Goal: Task Accomplishment & Management: Use online tool/utility

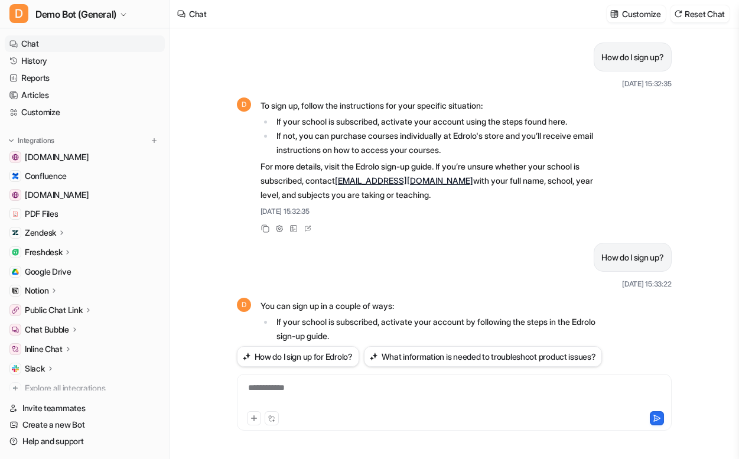
scroll to position [381, 0]
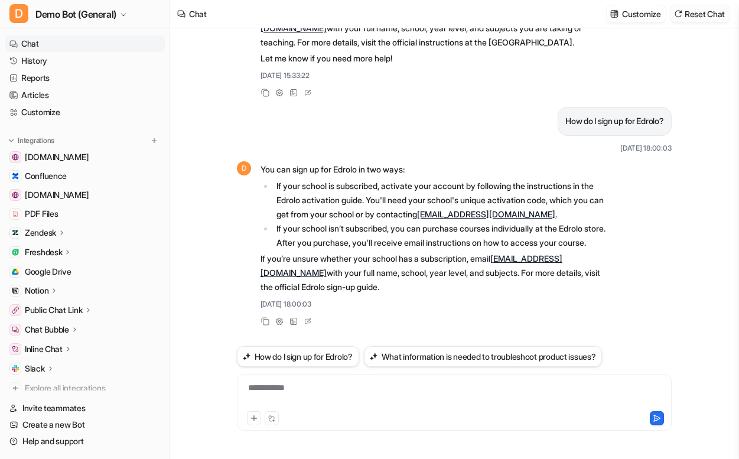
click at [694, 17] on button "Reset Chat" at bounding box center [699, 13] width 59 height 17
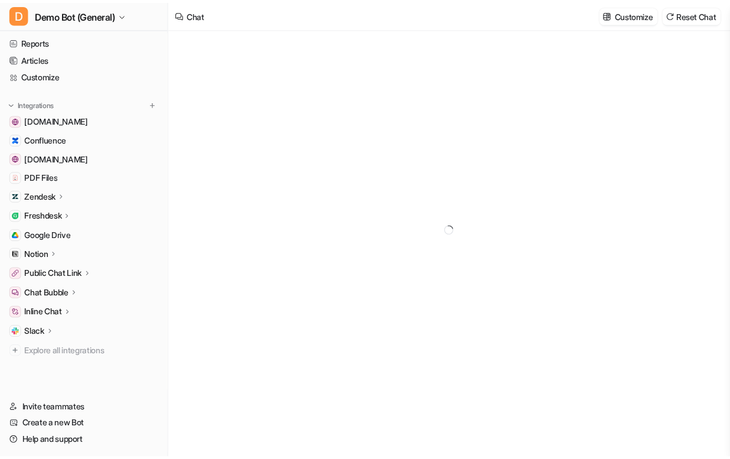
scroll to position [39, 0]
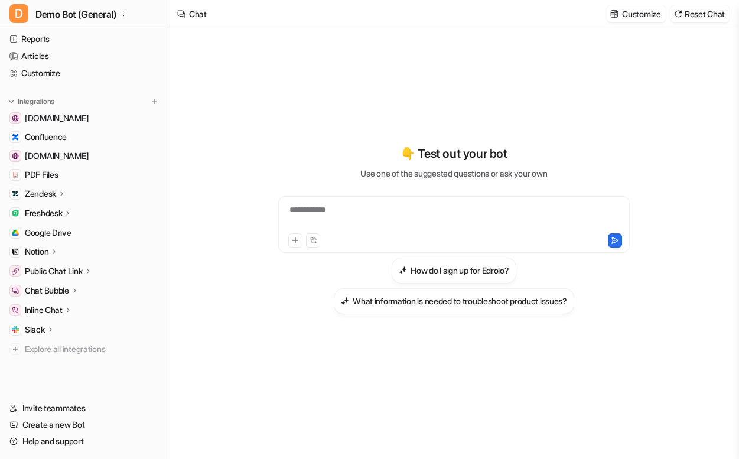
click at [477, 87] on div "**********" at bounding box center [454, 229] width 435 height 321
click at [60, 197] on icon at bounding box center [62, 193] width 8 height 9
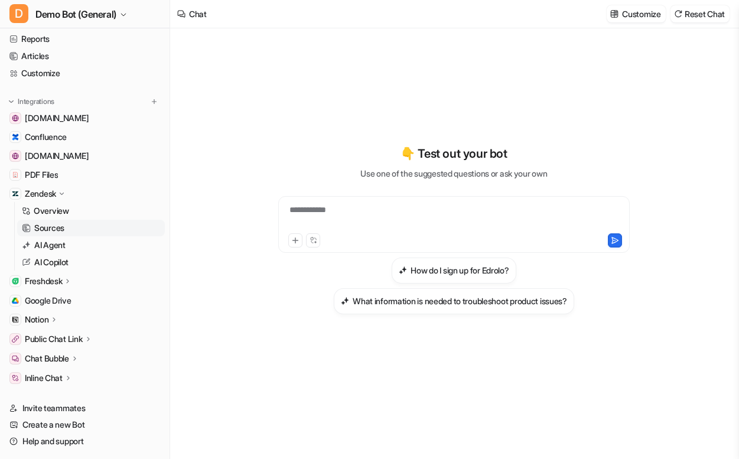
click at [69, 227] on link "Sources" at bounding box center [91, 228] width 148 height 17
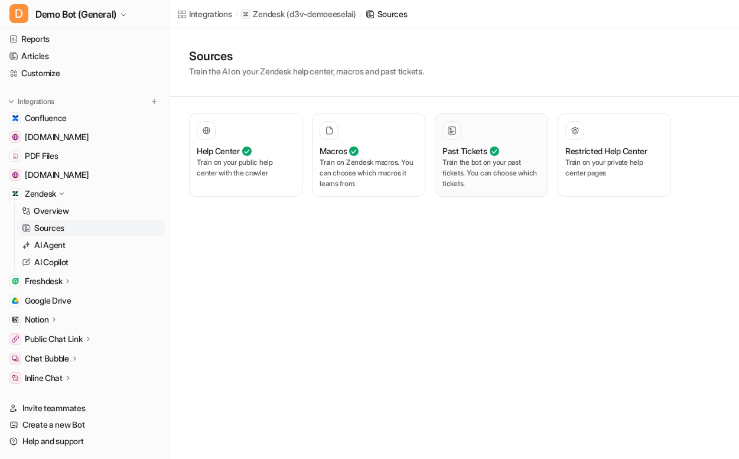
click at [487, 169] on p "Train the bot on your past tickets. You can choose which tickets." at bounding box center [491, 173] width 98 height 32
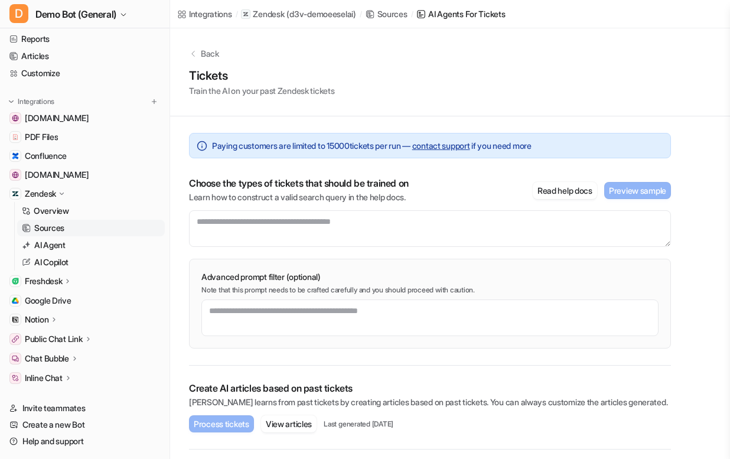
click at [89, 236] on div "Overview Sources AI Agent AI Copilot" at bounding box center [89, 236] width 151 height 69
click at [87, 245] on link "AI Agent" at bounding box center [91, 245] width 148 height 17
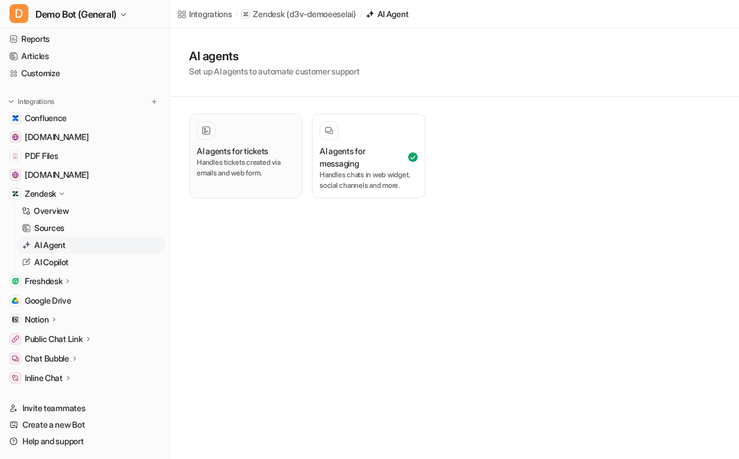
click at [206, 178] on p "Handles tickets created via emails and web form." at bounding box center [246, 167] width 98 height 21
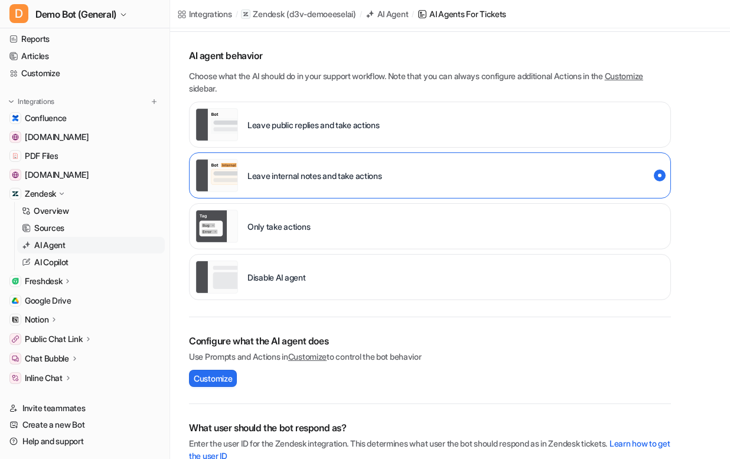
scroll to position [118, 0]
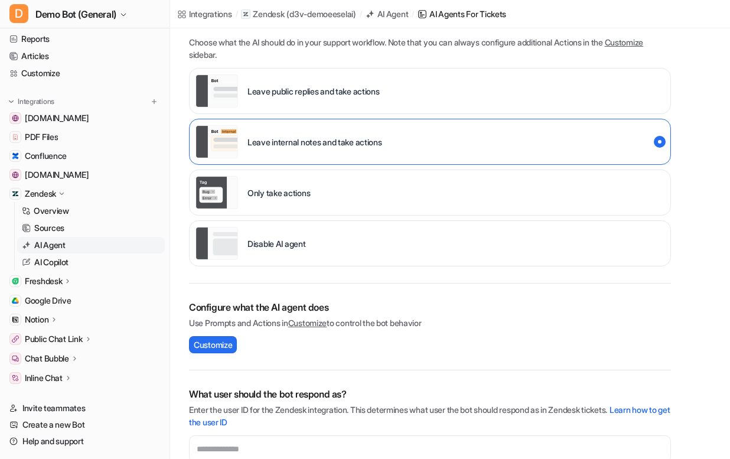
click at [281, 247] on p "Disable AI agent" at bounding box center [276, 243] width 58 height 12
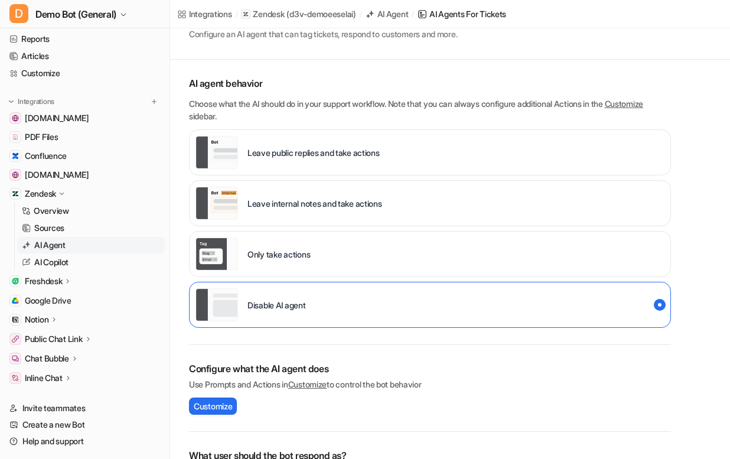
scroll to position [59, 0]
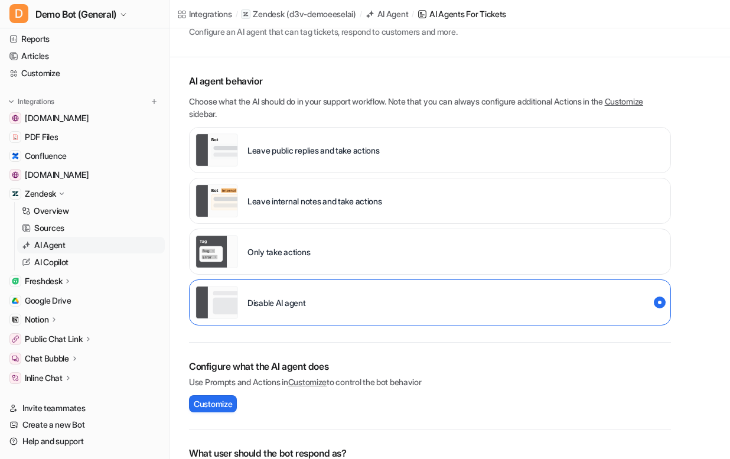
click at [275, 207] on div "Leave internal notes and take actions" at bounding box center [289, 200] width 187 height 33
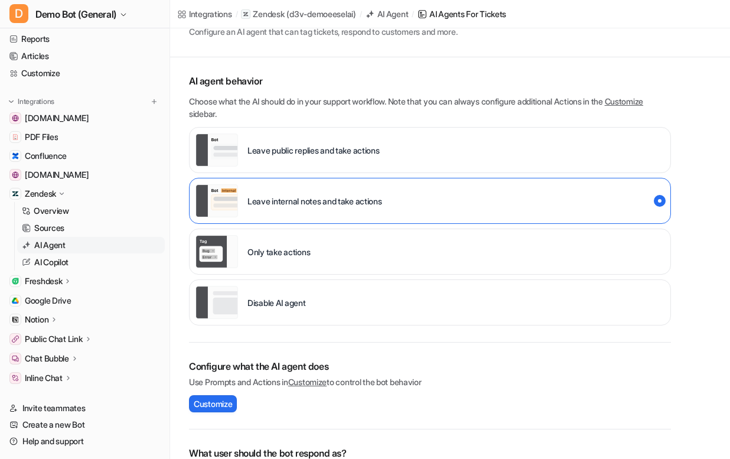
click at [289, 250] on p "Only take actions" at bounding box center [278, 252] width 63 height 12
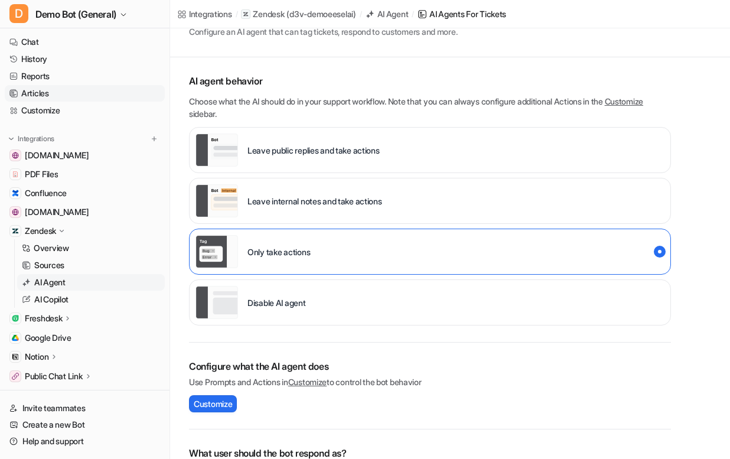
scroll to position [0, 0]
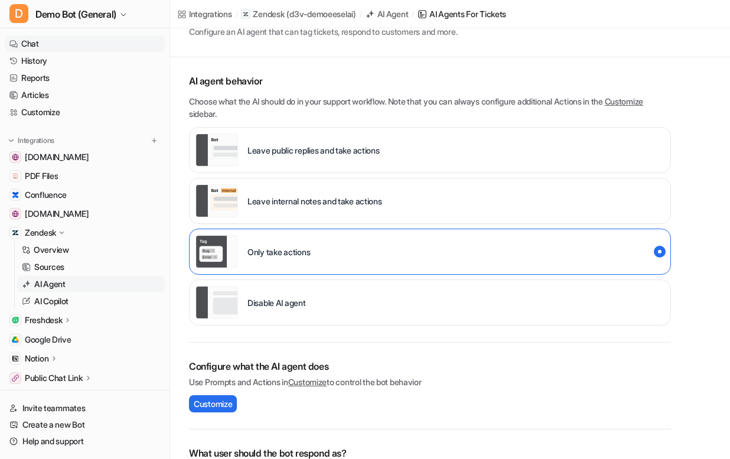
click at [86, 39] on link "Chat" at bounding box center [85, 43] width 160 height 17
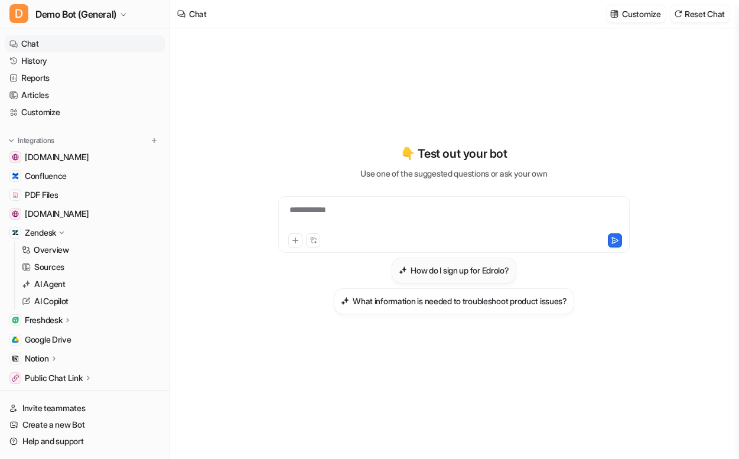
click at [459, 271] on h3 "How do I sign up for Edrolo?" at bounding box center [459, 270] width 98 height 12
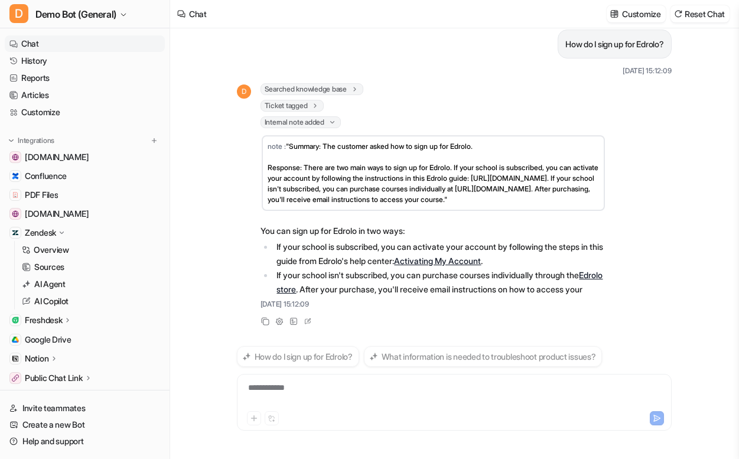
scroll to position [56, 0]
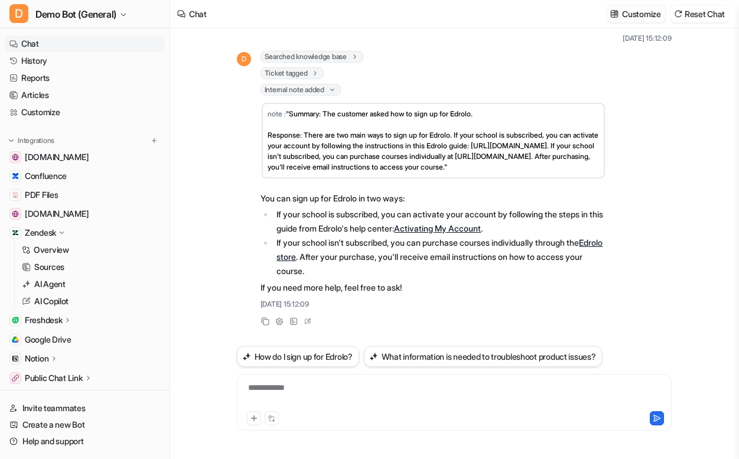
click at [643, 7] on button "Customize" at bounding box center [636, 13] width 58 height 17
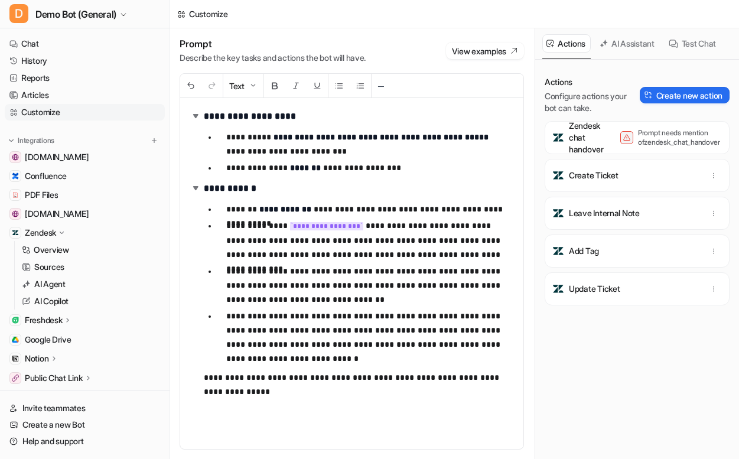
click at [278, 408] on div "**********" at bounding box center [351, 273] width 343 height 351
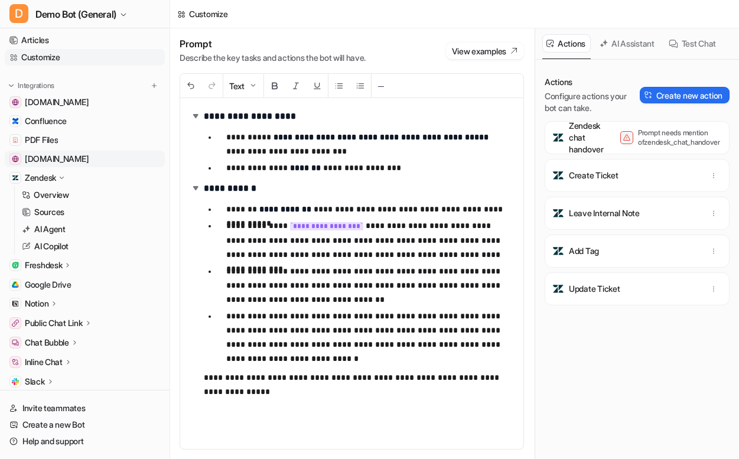
scroll to position [59, 0]
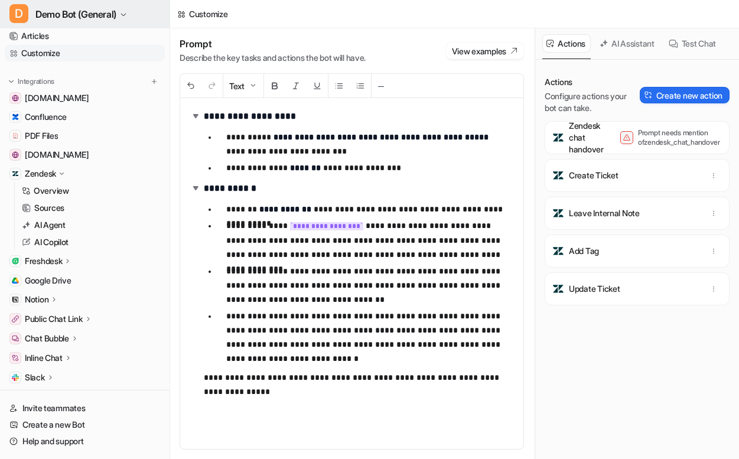
click at [131, 11] on button "D Demo Bot (General)" at bounding box center [85, 14] width 170 height 28
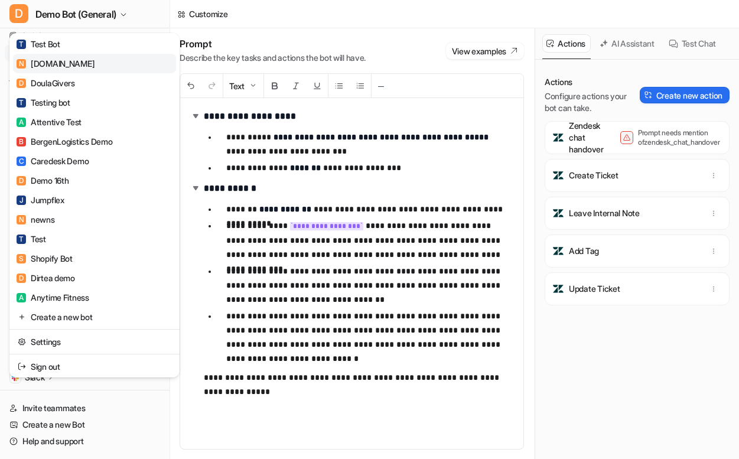
scroll to position [1464, 0]
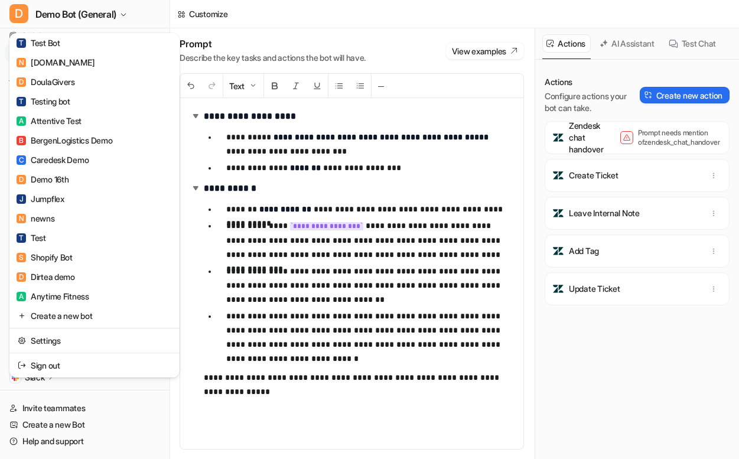
click at [266, 279] on div "D Demo Bot (General) C Chatbot D Demo Bot (Jira) D Demo Bot (Freshdesk) D Demo …" at bounding box center [369, 229] width 739 height 459
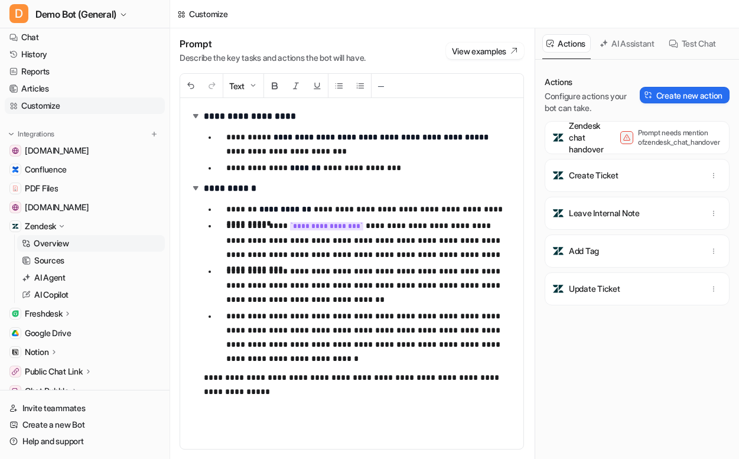
scroll to position [0, 0]
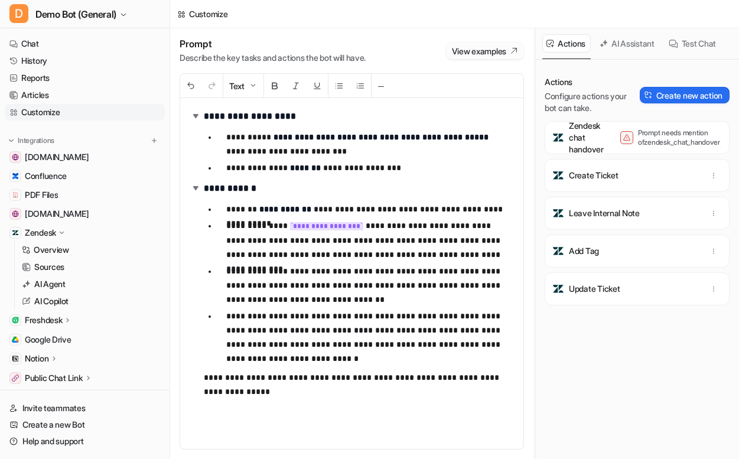
click at [477, 54] on button "View examples" at bounding box center [485, 51] width 78 height 17
click at [711, 100] on button "Create new action" at bounding box center [685, 95] width 90 height 17
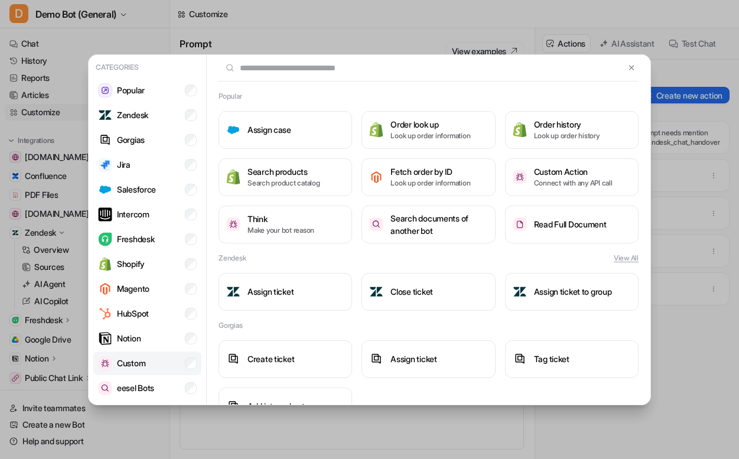
click at [164, 361] on li "Custom" at bounding box center [147, 363] width 108 height 24
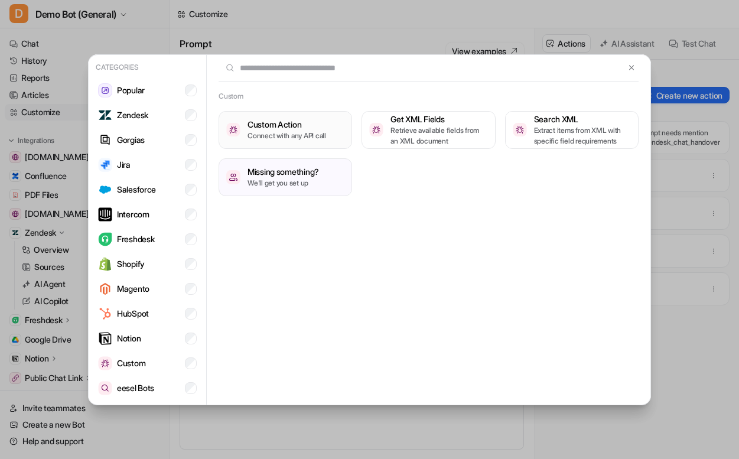
click at [264, 128] on h3 "Custom Action" at bounding box center [286, 124] width 79 height 12
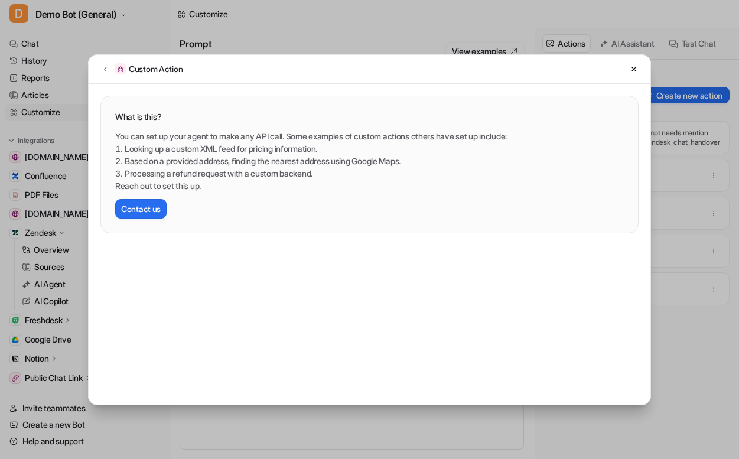
click at [670, 187] on div "Custom Action What is this? You can set up your agent to make any API call. Som…" at bounding box center [369, 229] width 739 height 459
